Goal: Information Seeking & Learning: Find specific fact

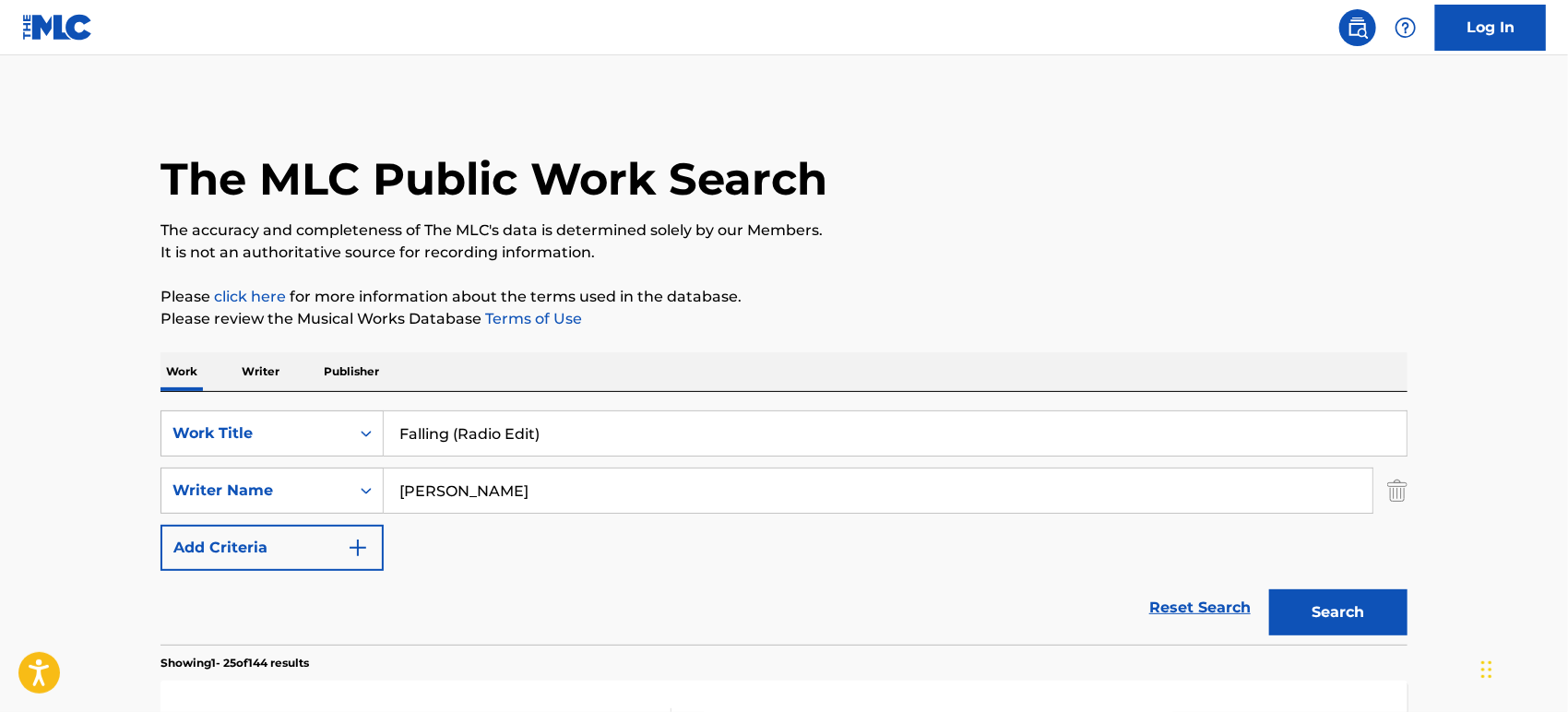
click at [566, 434] on input "Falling (Radio Edit)" at bounding box center [895, 433] width 1023 height 44
type input "Falling"
click at [569, 481] on input "[PERSON_NAME]" at bounding box center [878, 490] width 988 height 44
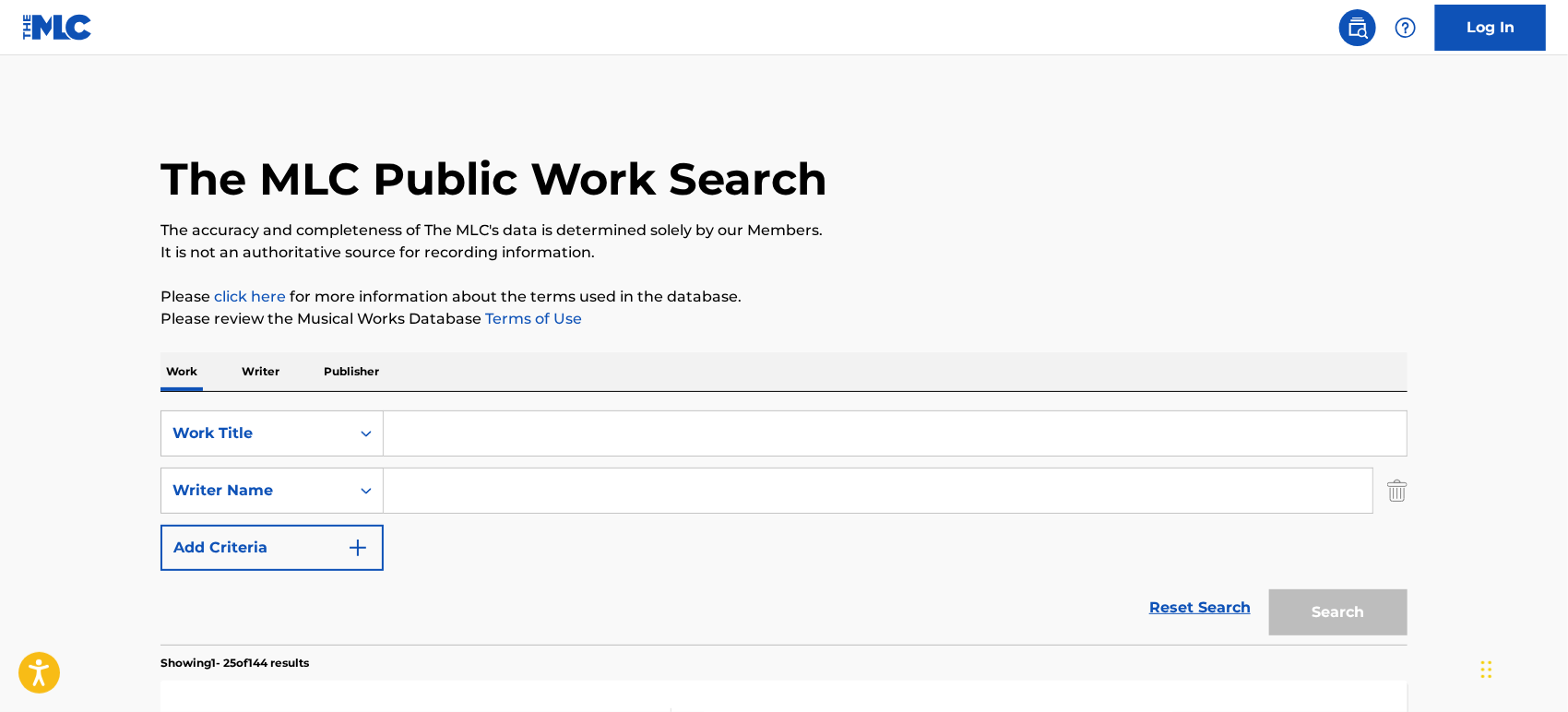
click at [569, 436] on input "Search Form" at bounding box center [895, 433] width 1023 height 44
paste input "Feeling for You - [PERSON_NAME] Remix"
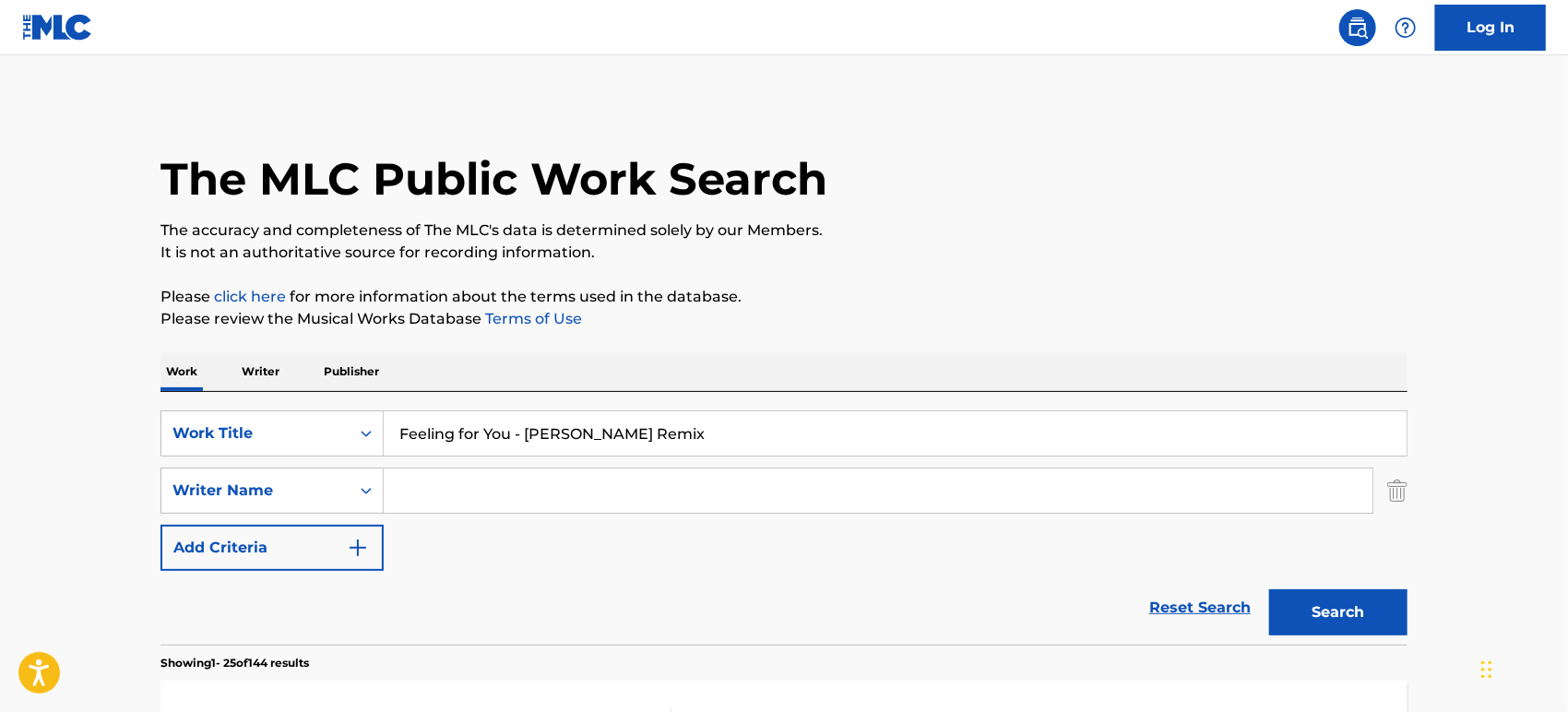
type input "Feeling for You - [PERSON_NAME] Remix"
click at [1269, 589] on button "Search" at bounding box center [1338, 612] width 139 height 46
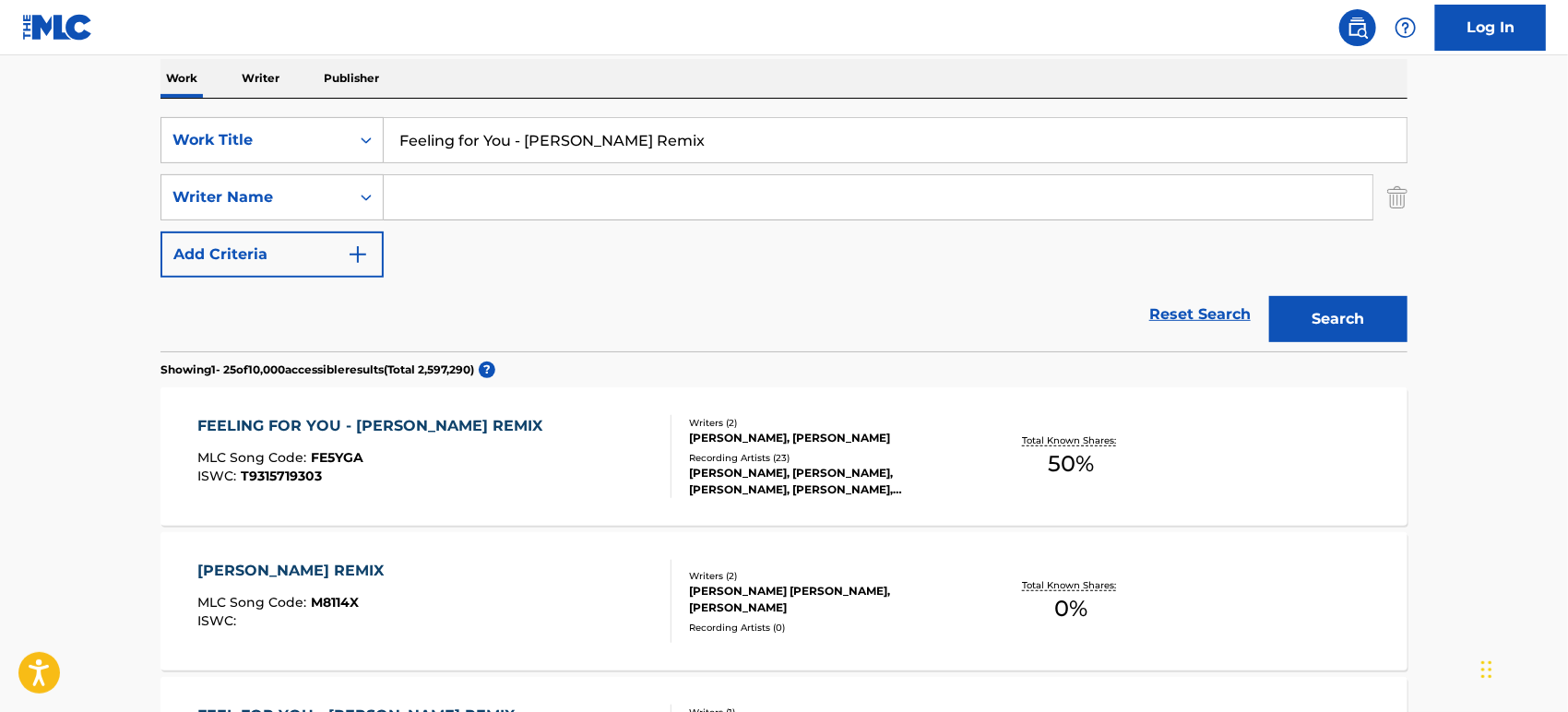
scroll to position [294, 0]
click at [685, 472] on div "Writers ( 2 ) [PERSON_NAME], [PERSON_NAME] Recording Artists ( 23 ) [PERSON_NAM…" at bounding box center [819, 455] width 296 height 82
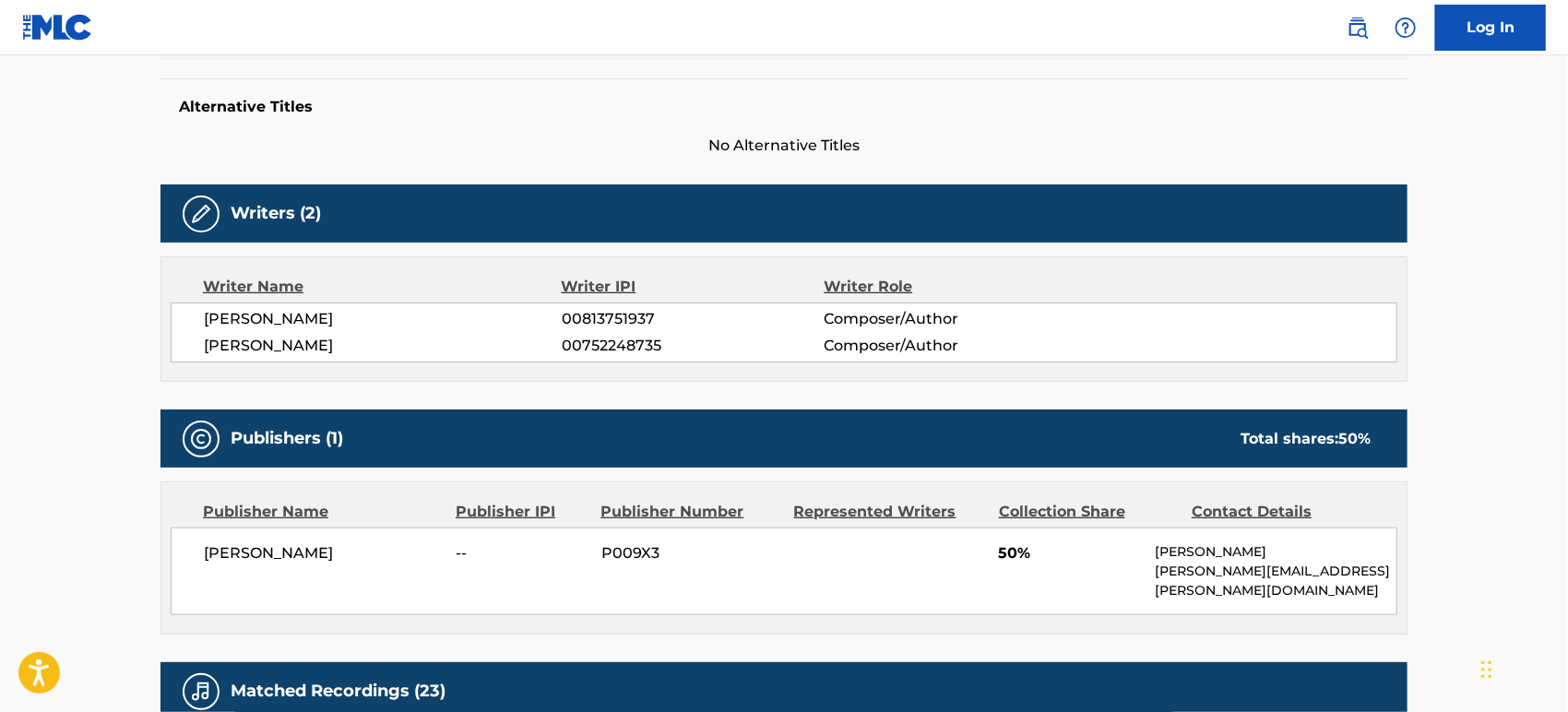
scroll to position [505, 0]
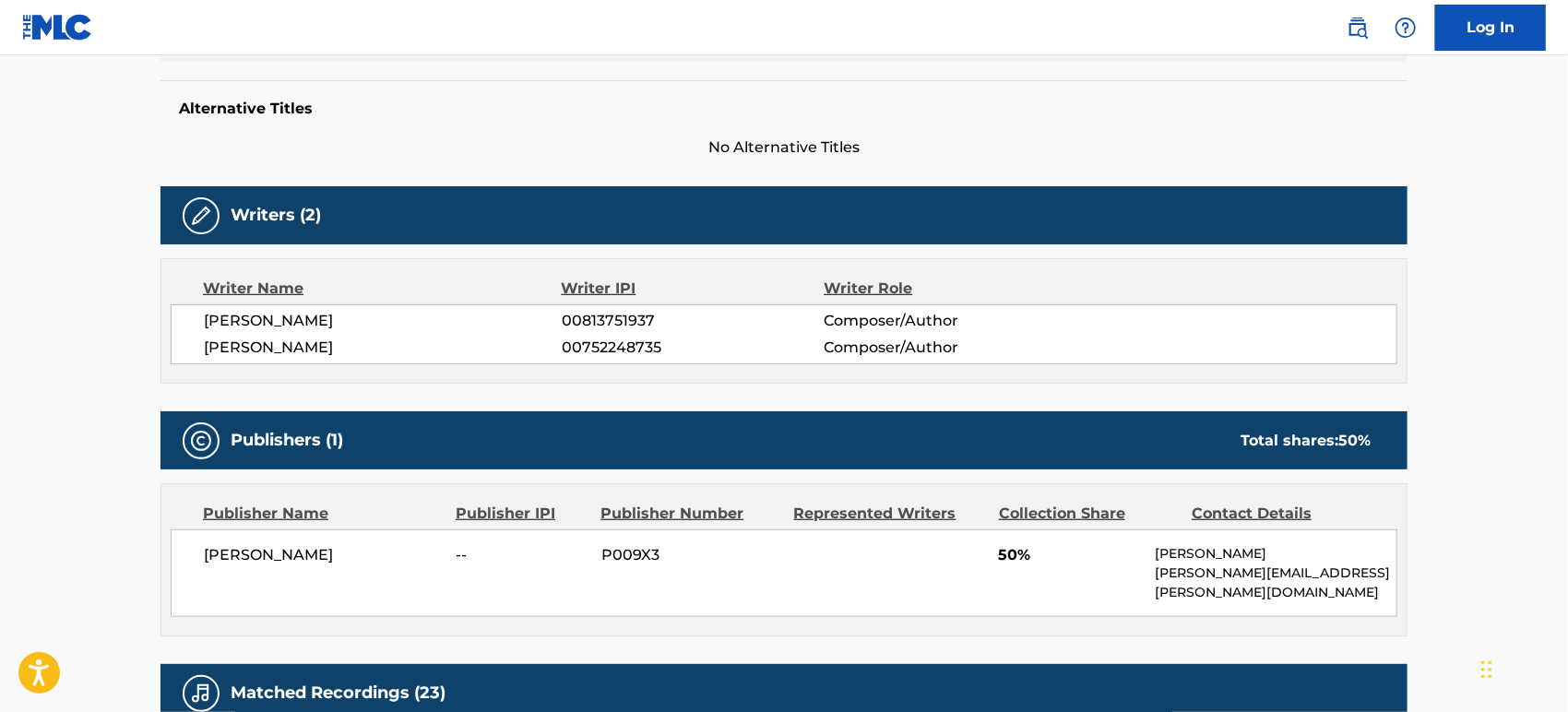
drag, startPoint x: 355, startPoint y: 276, endPoint x: 276, endPoint y: 282, distance: 79.2
click at [276, 310] on span "[PERSON_NAME]" at bounding box center [382, 321] width 357 height 22
copy span "[PERSON_NAME]"
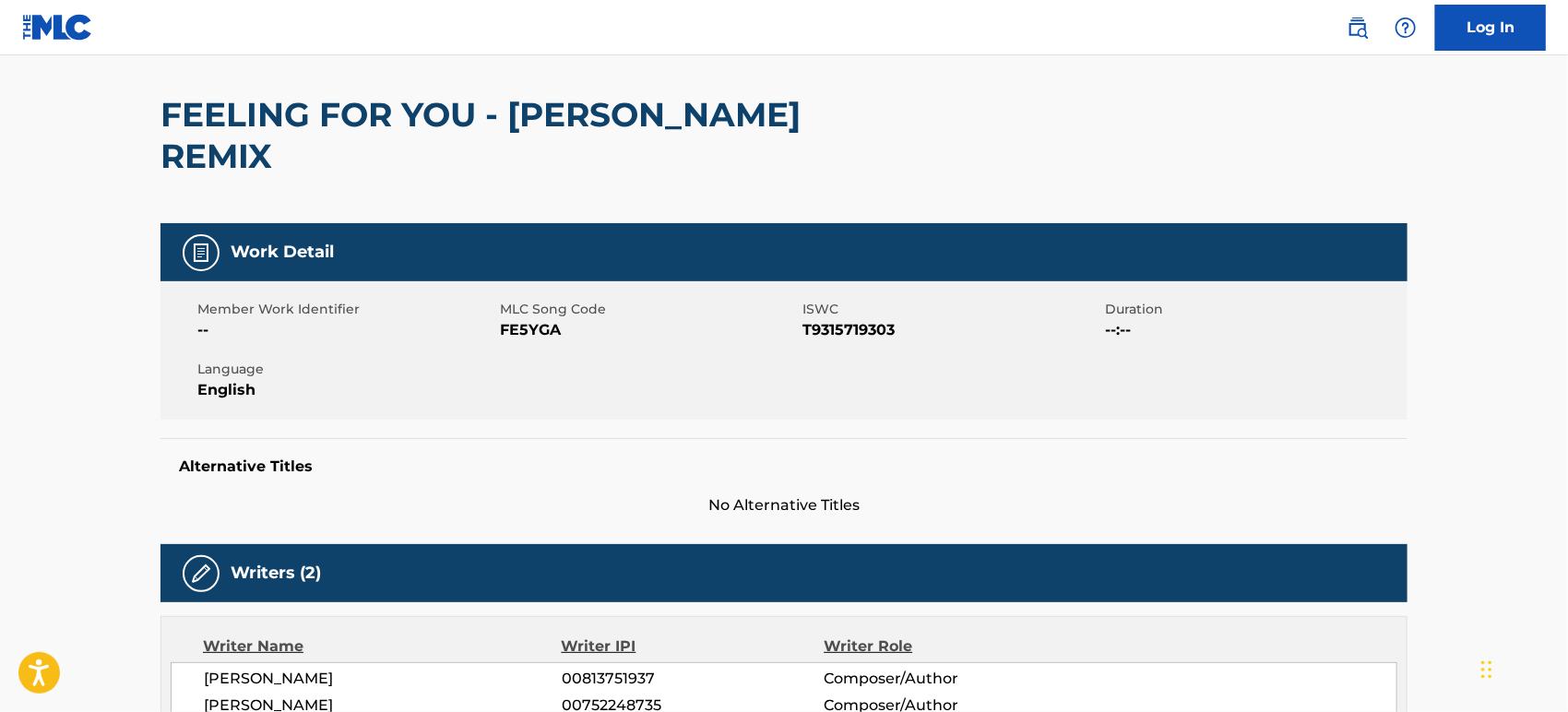
scroll to position [0, 0]
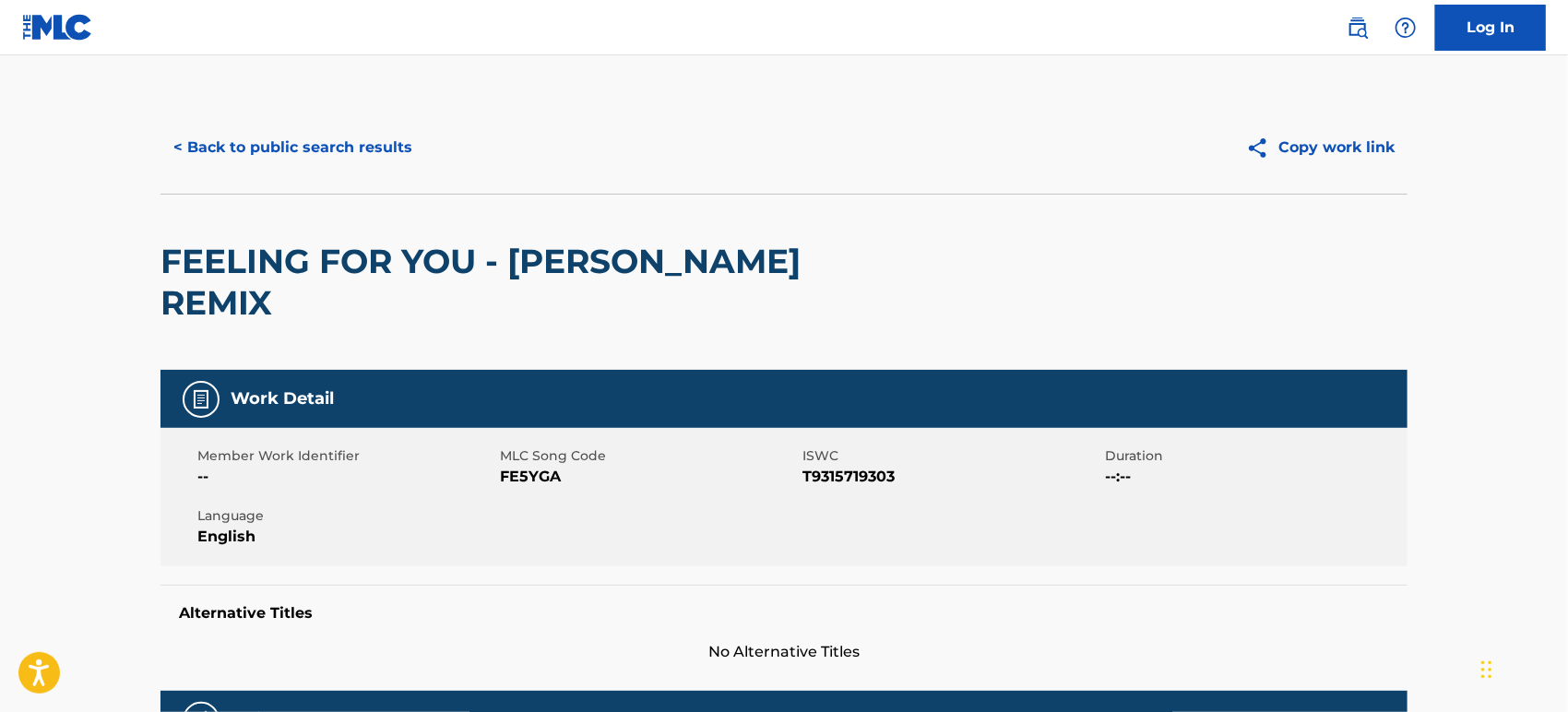
click at [314, 151] on button "< Back to public search results" at bounding box center [292, 147] width 265 height 46
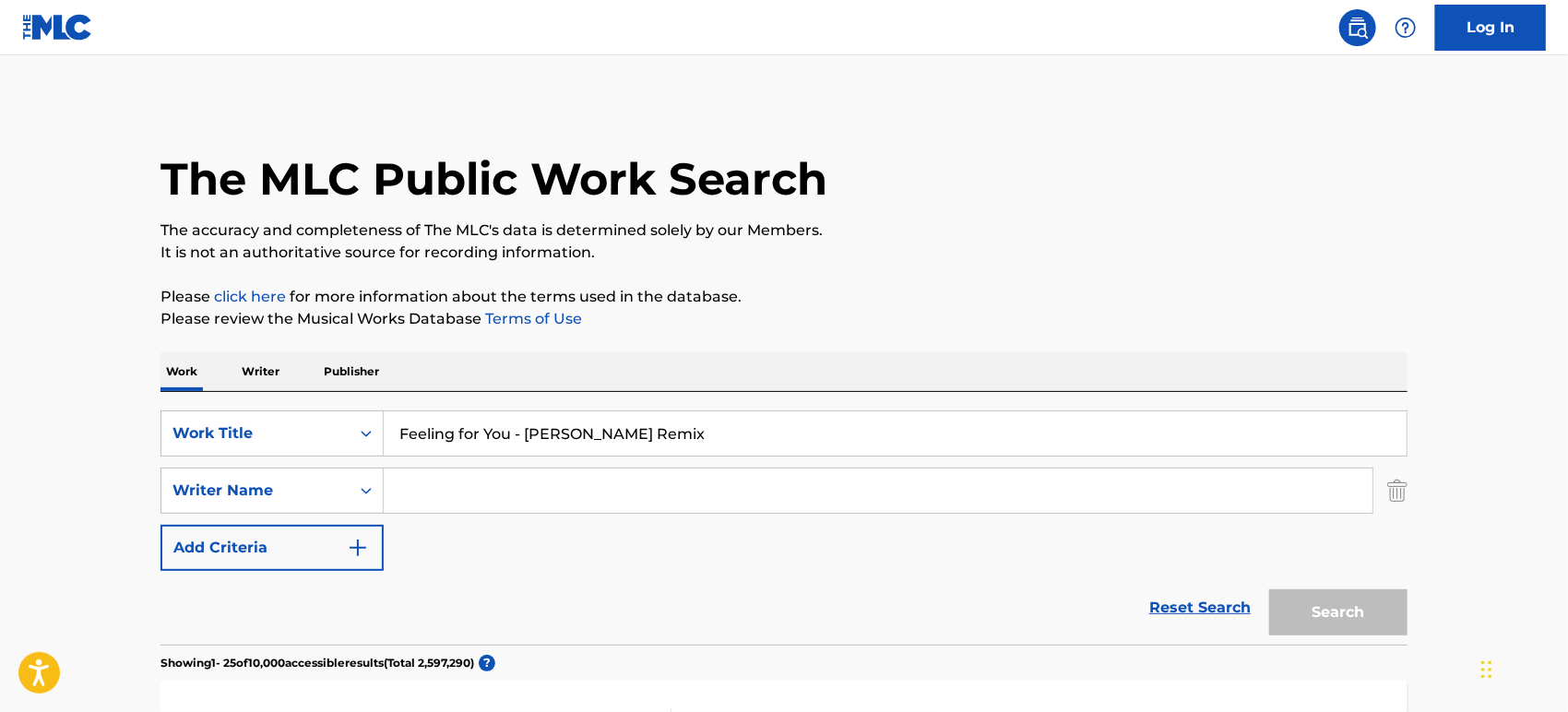
scroll to position [294, 0]
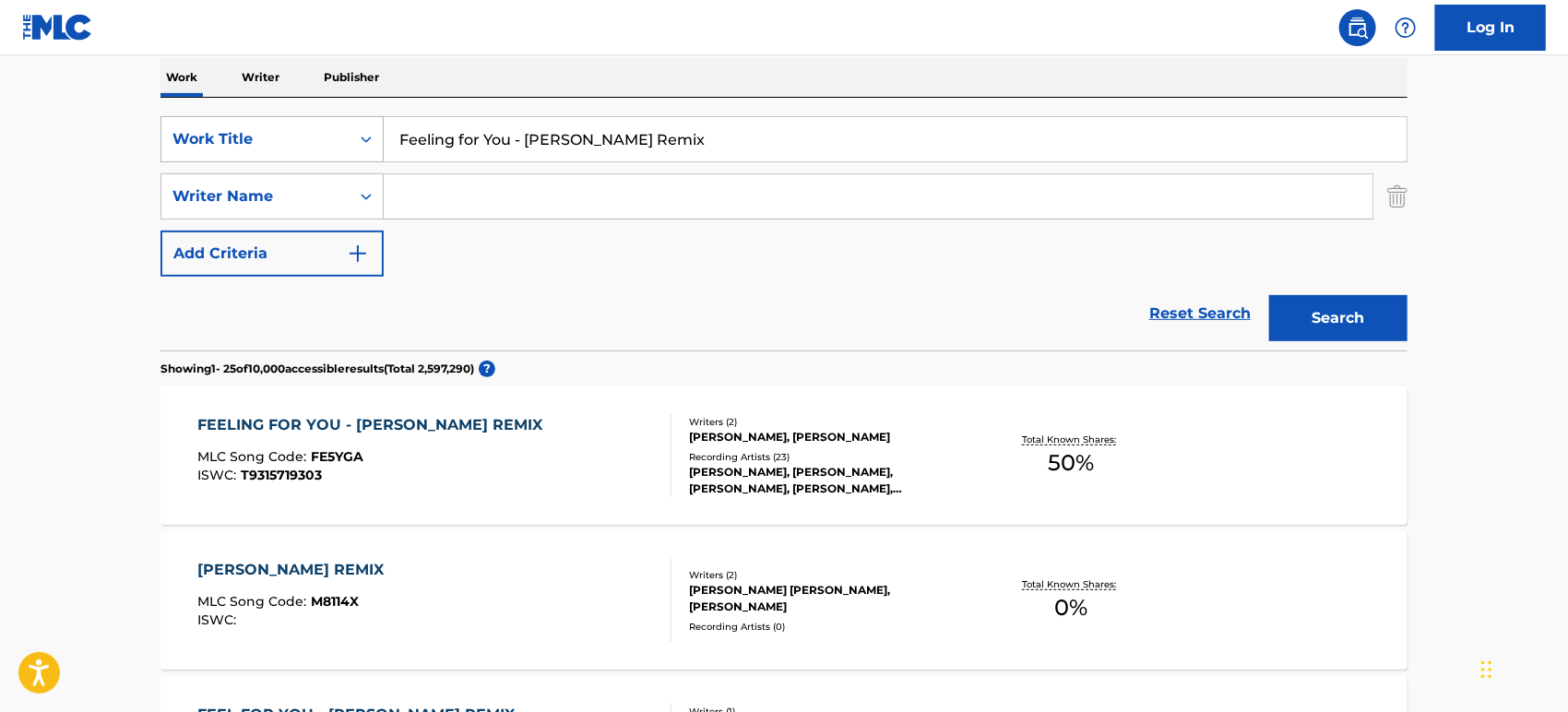
drag, startPoint x: 718, startPoint y: 131, endPoint x: 269, endPoint y: 147, distance: 449.3
click at [269, 147] on div "SearchWithCriteriabb414dc6-1d75-4124-a446-c1d3bf8da2f3 Work Title Feeling for Y…" at bounding box center [784, 139] width 1246 height 46
paste input "[PERSON_NAME] Cancan"
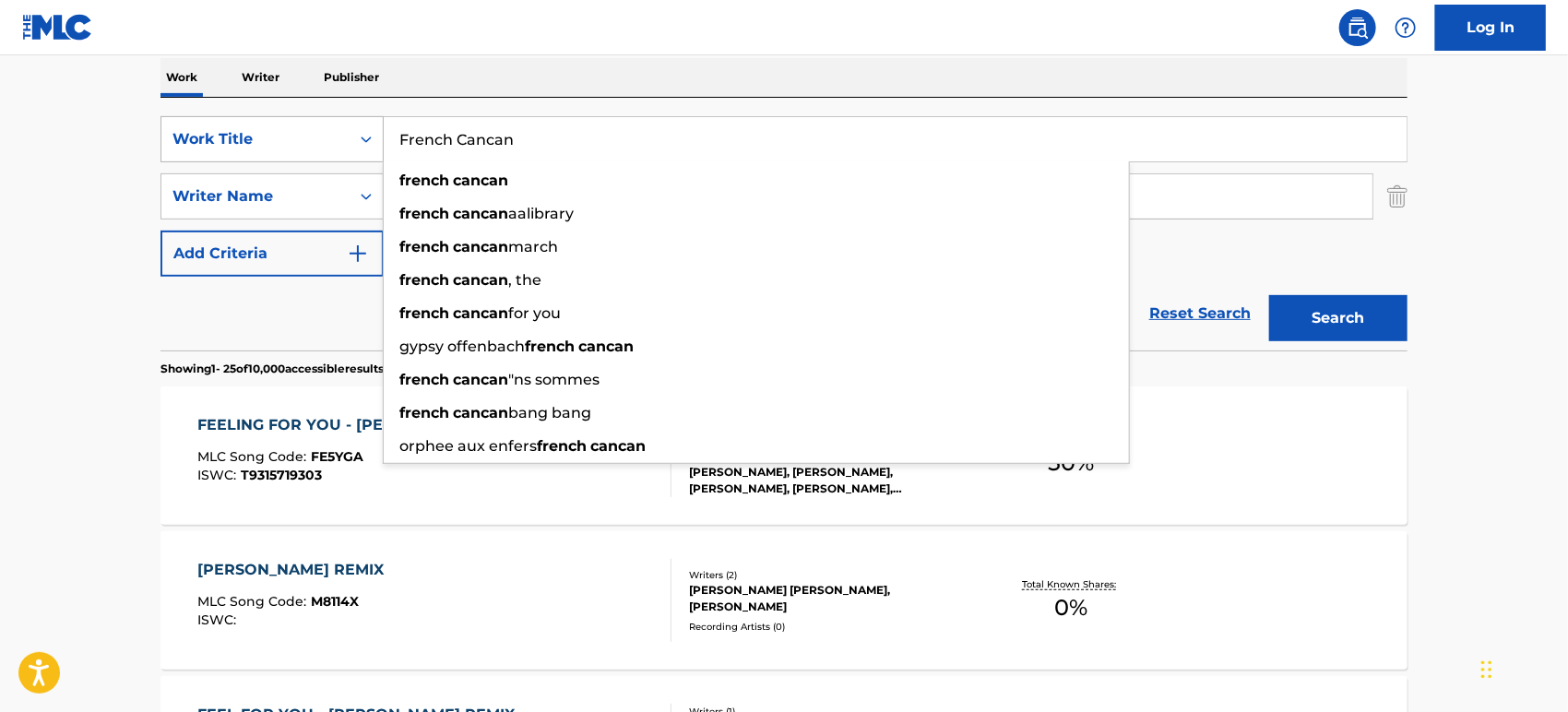
type input "French Cancan"
click at [1269, 295] on button "Search" at bounding box center [1338, 318] width 139 height 46
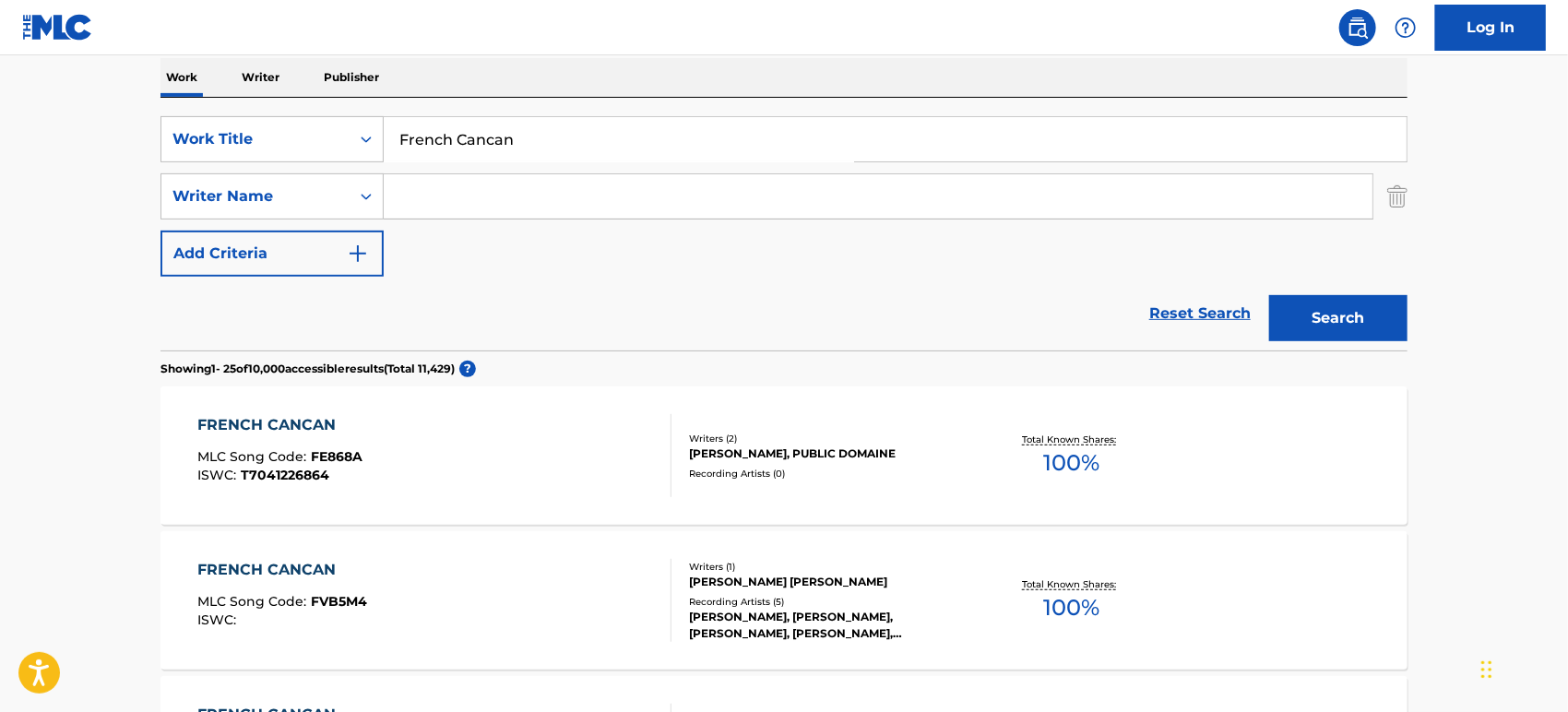
click at [459, 596] on div "FRENCH CANCAN MLC Song Code : FVB5M4 ISWC :" at bounding box center [435, 601] width 474 height 83
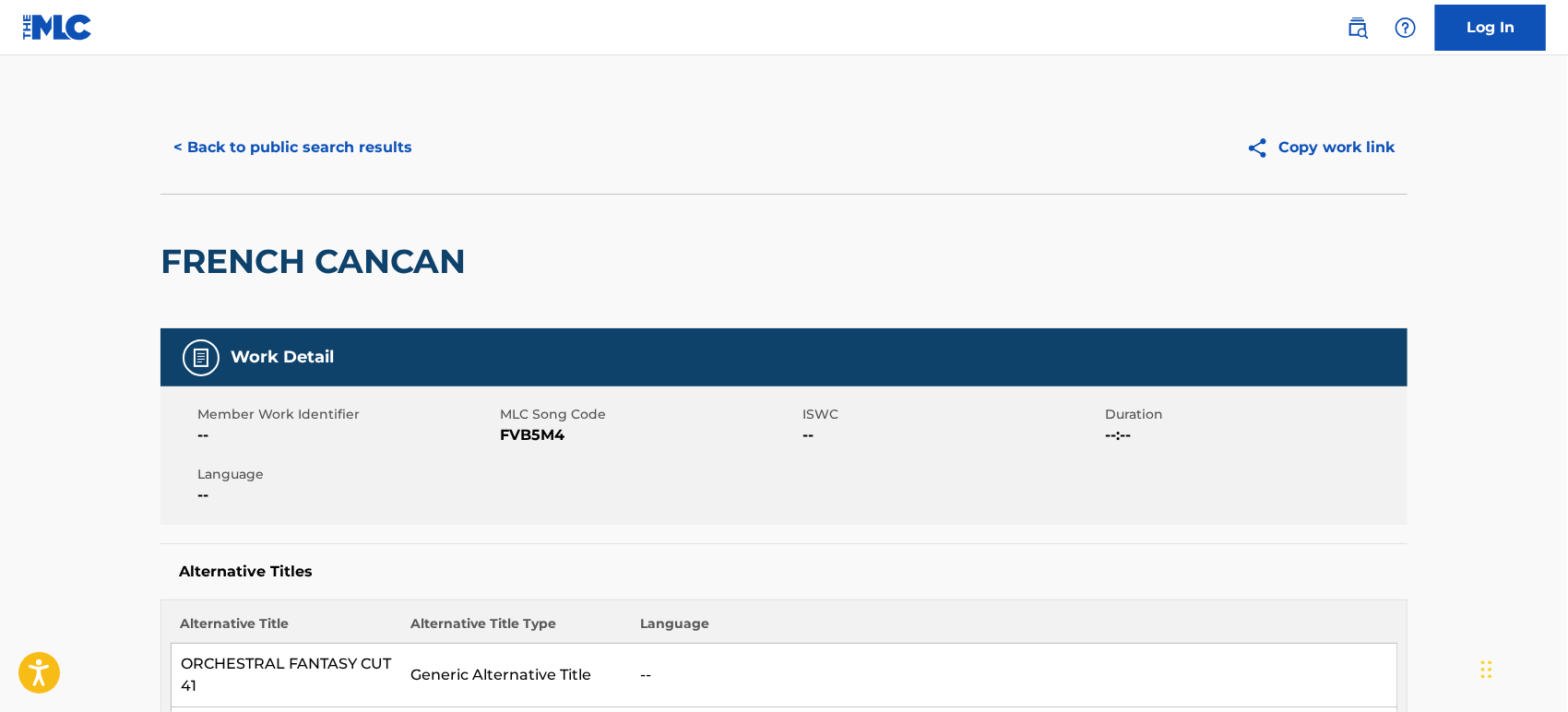
click at [298, 151] on button "< Back to public search results" at bounding box center [292, 147] width 265 height 46
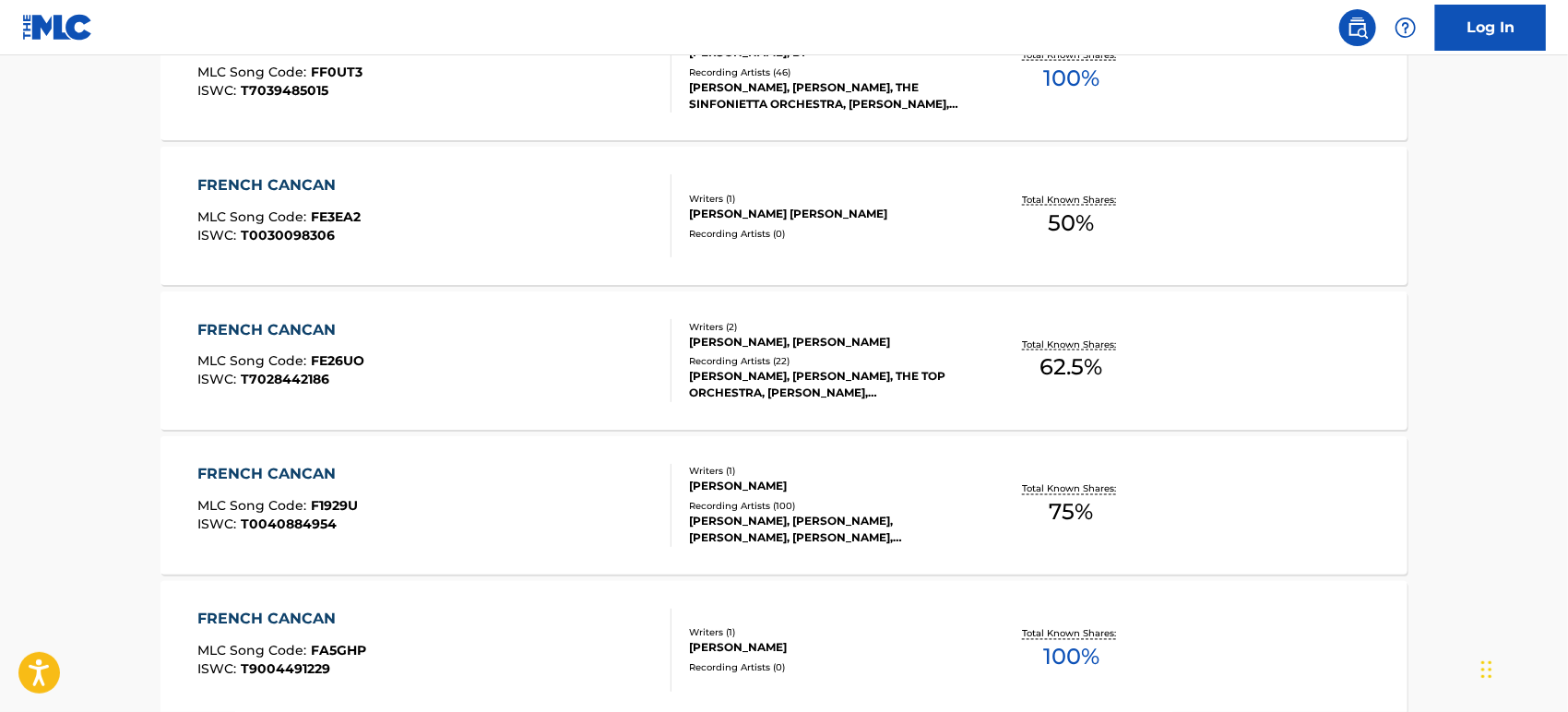
scroll to position [1402, 0]
click at [532, 357] on div "FRENCH CANCAN MLC Song Code : FE26UO ISWC : T7028442186" at bounding box center [435, 361] width 474 height 83
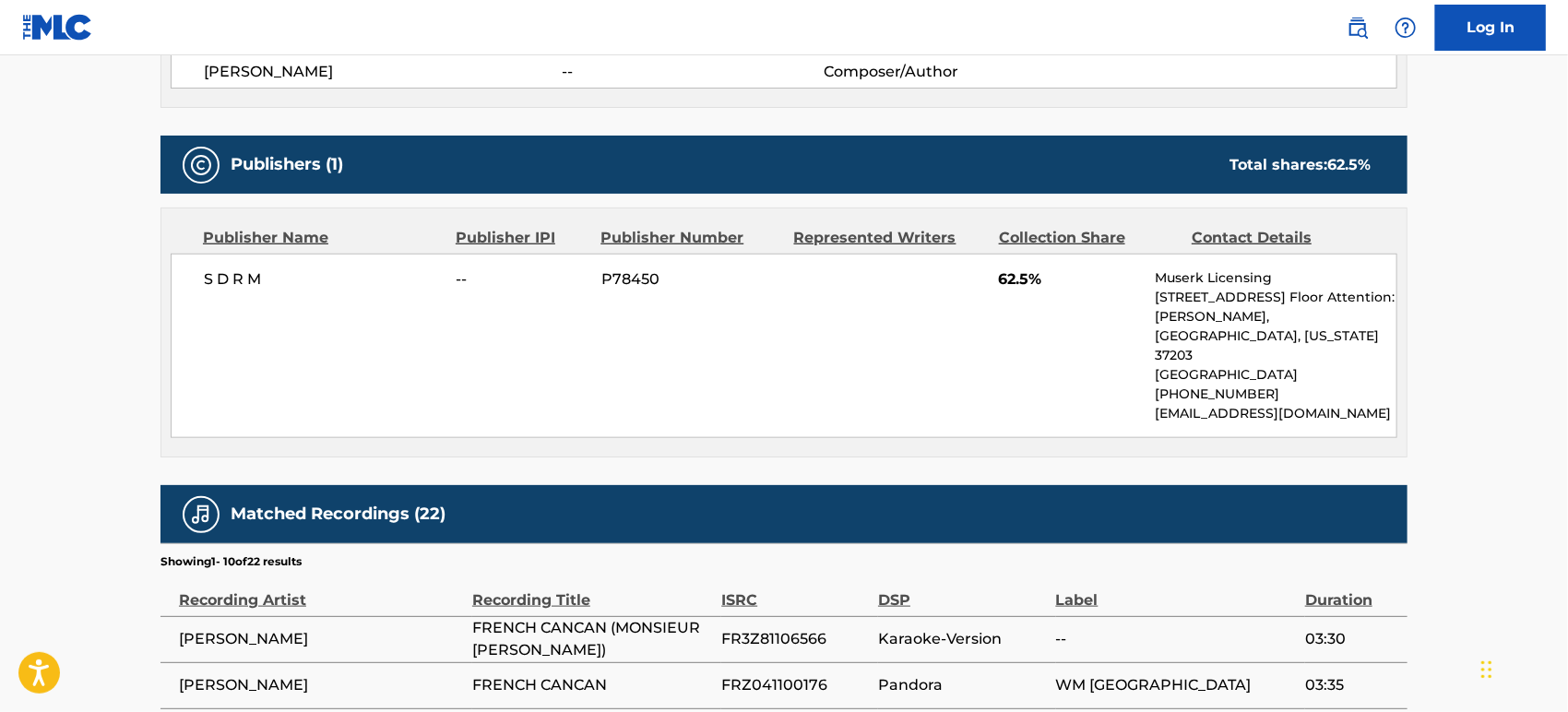
scroll to position [737, 0]
